Goal: Navigation & Orientation: Find specific page/section

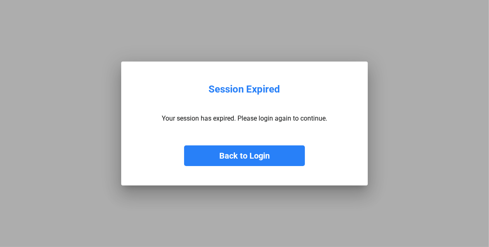
click at [240, 152] on button "Back to Login" at bounding box center [244, 156] width 121 height 21
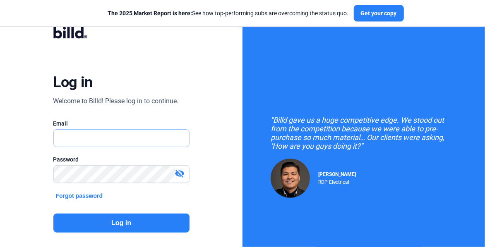
type input "[EMAIL_ADDRESS][DOMAIN_NAME]"
click at [153, 219] on button "Log in" at bounding box center [121, 223] width 136 height 19
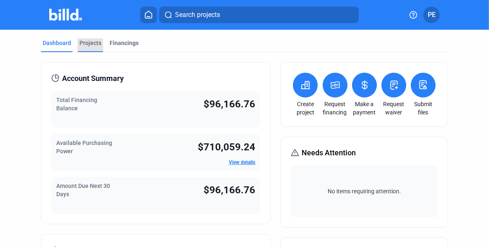
click at [89, 42] on div "Projects" at bounding box center [90, 43] width 22 height 8
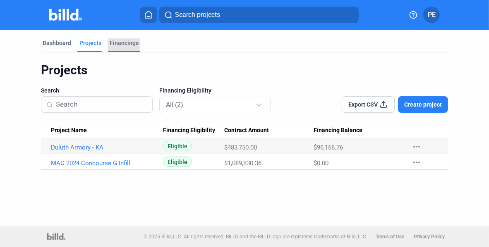
click at [124, 42] on div "Financings" at bounding box center [124, 43] width 29 height 8
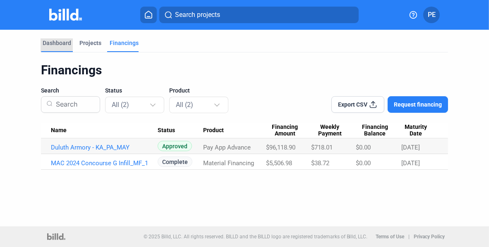
click at [56, 39] on div "Dashboard" at bounding box center [57, 43] width 29 height 8
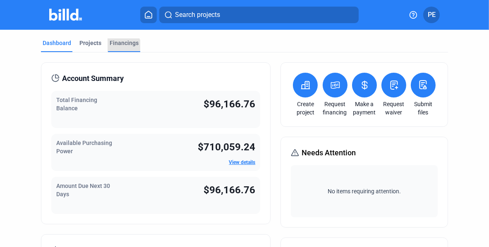
click at [120, 48] on div "Financings" at bounding box center [124, 45] width 32 height 13
